Goal: Obtain resource: Obtain resource

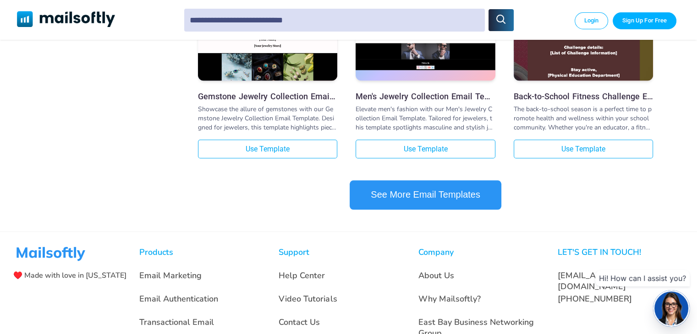
scroll to position [962, 0]
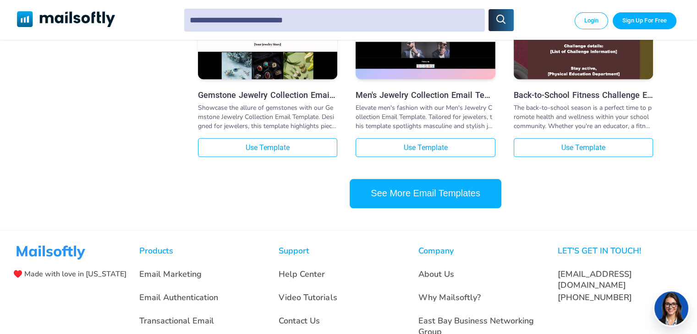
click at [488, 195] on button "See More Email Templates" at bounding box center [425, 193] width 152 height 29
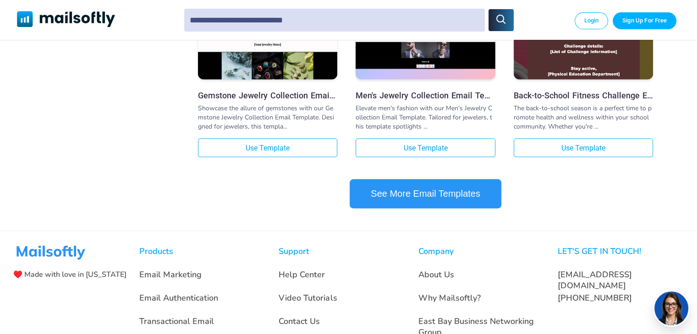
scroll to position [1924, 0]
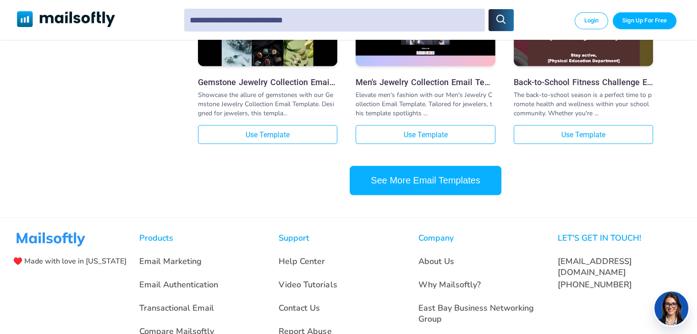
click at [454, 193] on button "See More Email Templates" at bounding box center [425, 180] width 152 height 29
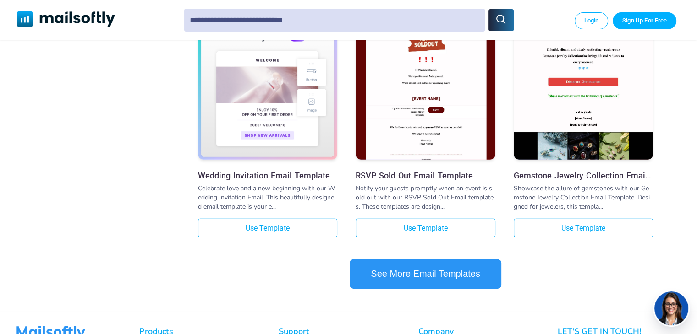
scroll to position [2931, 0]
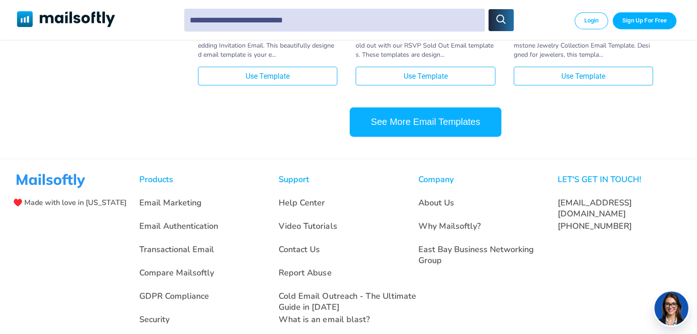
click at [415, 136] on button "See More Email Templates" at bounding box center [425, 122] width 152 height 29
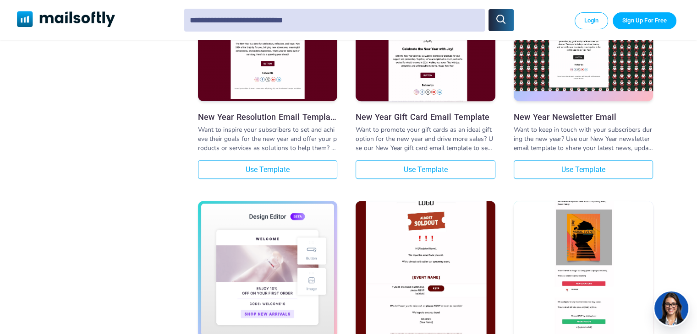
scroll to position [366, 0]
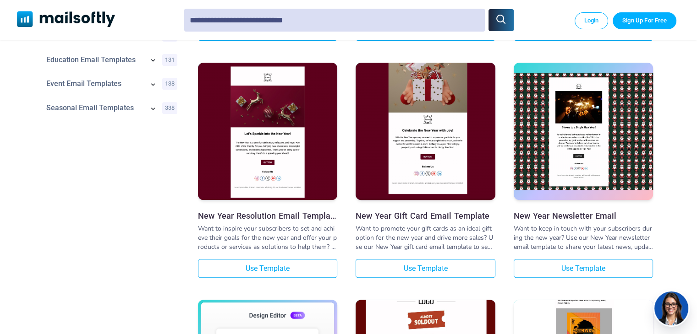
click at [420, 125] on img at bounding box center [424, 114] width 139 height 174
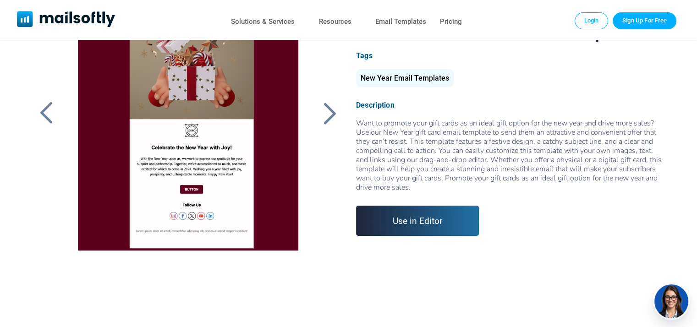
scroll to position [46, 0]
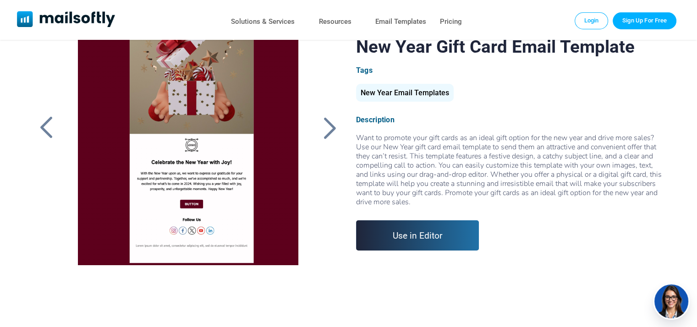
click at [322, 131] on div at bounding box center [329, 128] width 23 height 24
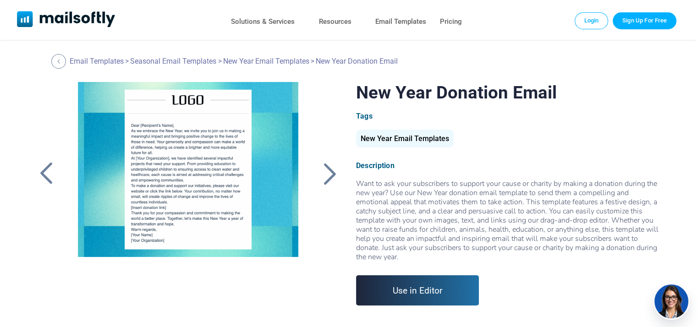
click at [327, 169] on div at bounding box center [329, 174] width 23 height 24
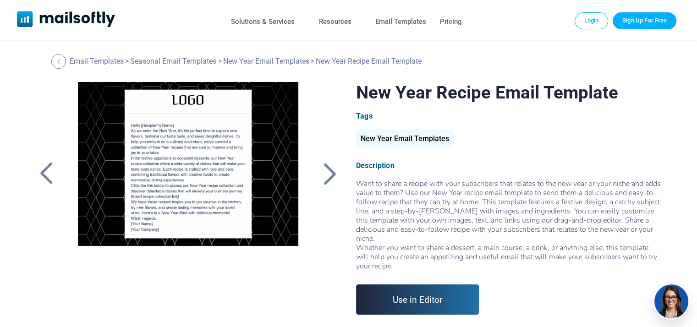
click at [327, 170] on div at bounding box center [329, 174] width 23 height 24
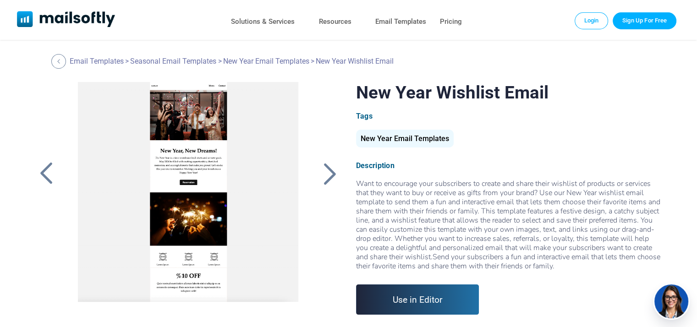
click at [327, 170] on div at bounding box center [329, 174] width 23 height 24
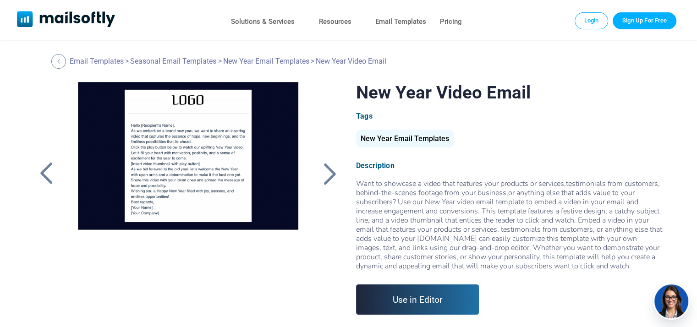
click at [327, 170] on div at bounding box center [329, 174] width 23 height 24
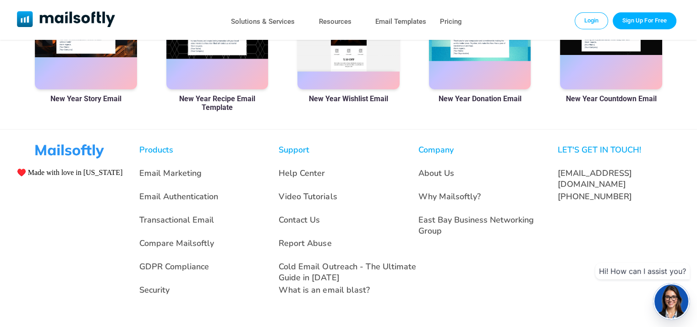
scroll to position [462, 0]
